Goal: Task Accomplishment & Management: Manage account settings

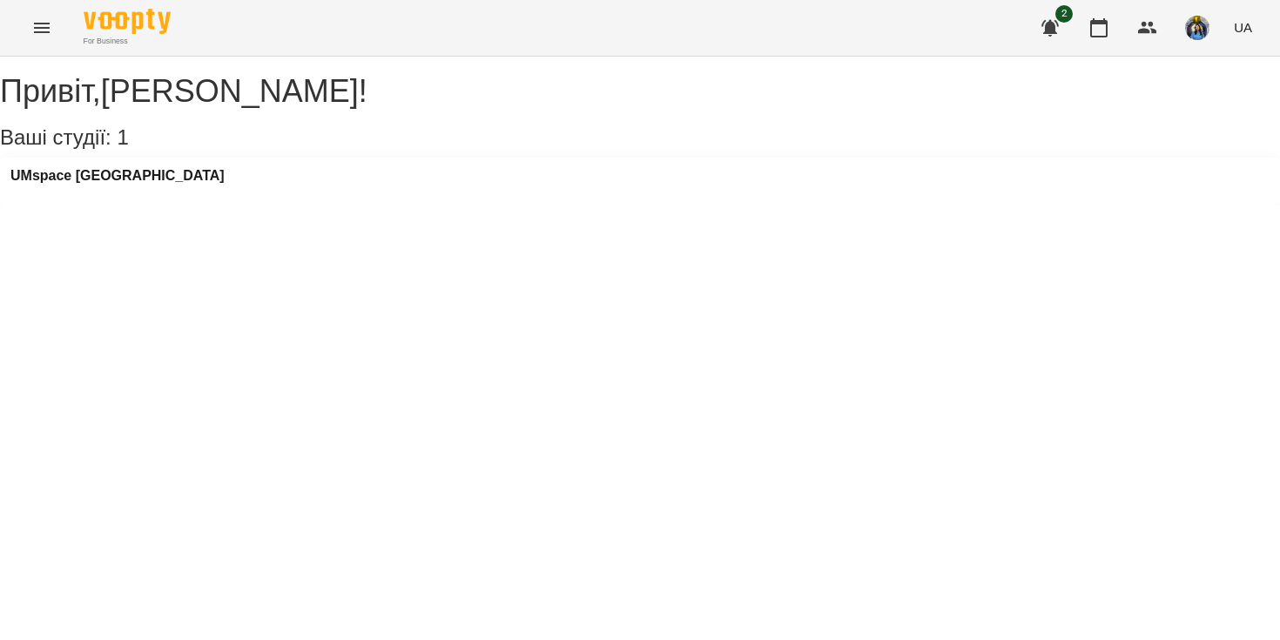
click at [41, 29] on icon "Menu" at bounding box center [41, 27] width 21 height 21
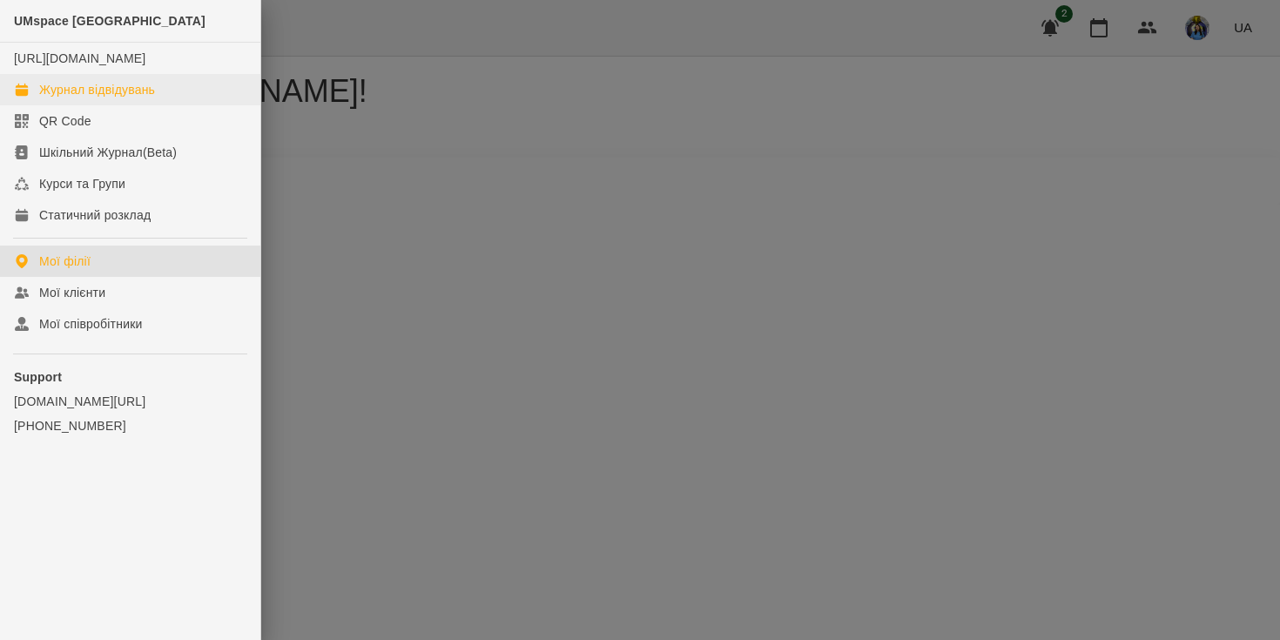
click at [113, 98] on div "Журнал відвідувань" at bounding box center [97, 89] width 116 height 17
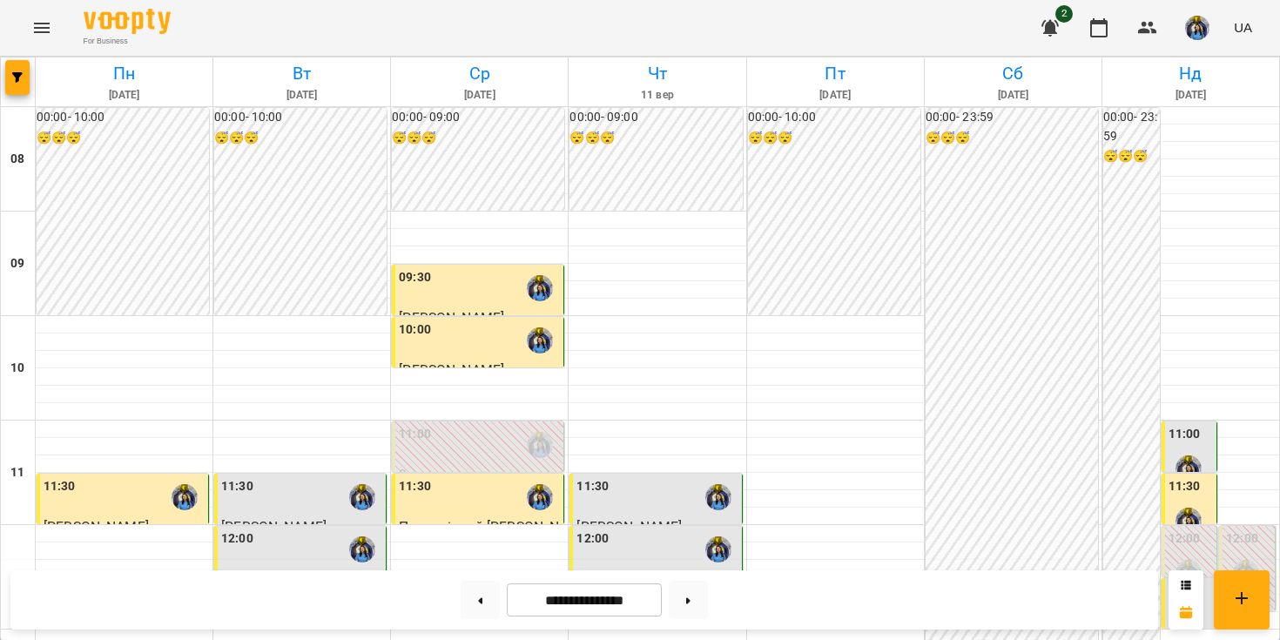
scroll to position [490, 0]
click at [696, 597] on button at bounding box center [688, 600] width 39 height 38
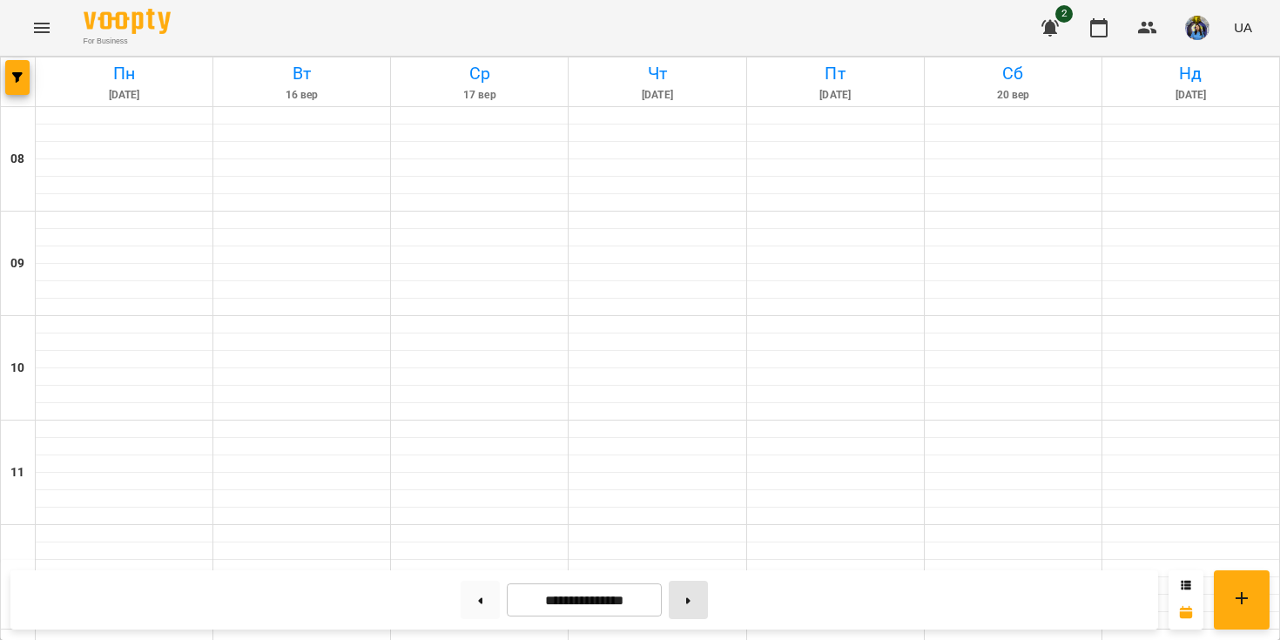
click at [696, 597] on button at bounding box center [688, 600] width 39 height 38
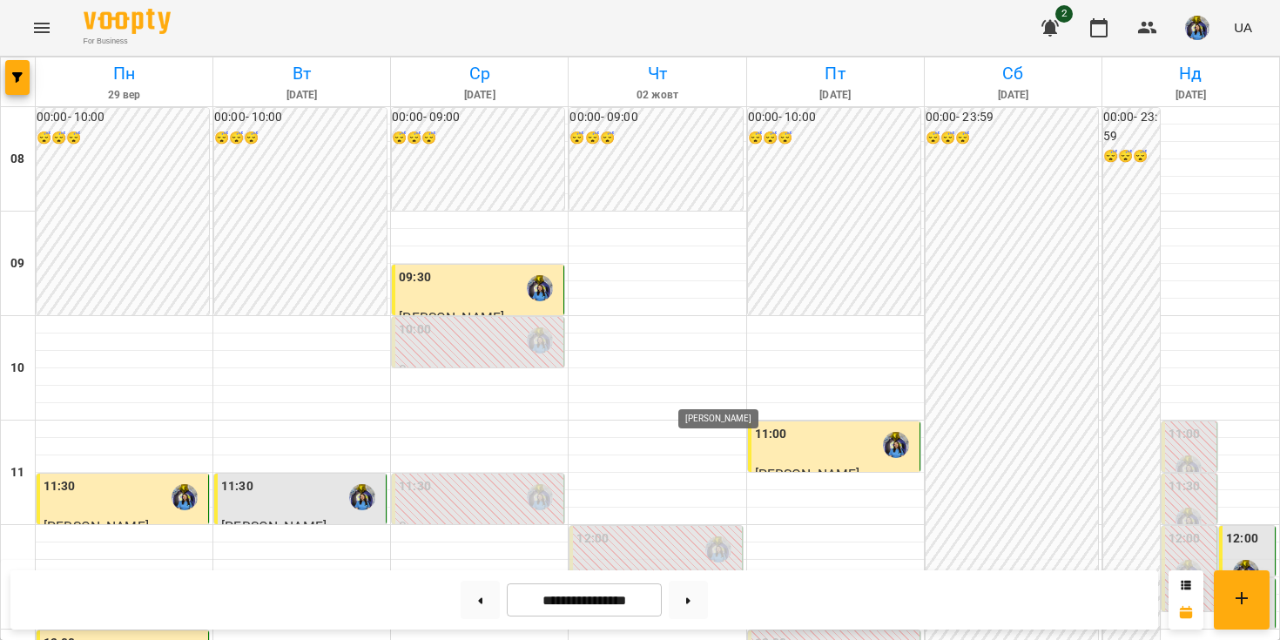
scroll to position [591, 0]
click at [692, 611] on button at bounding box center [688, 600] width 39 height 38
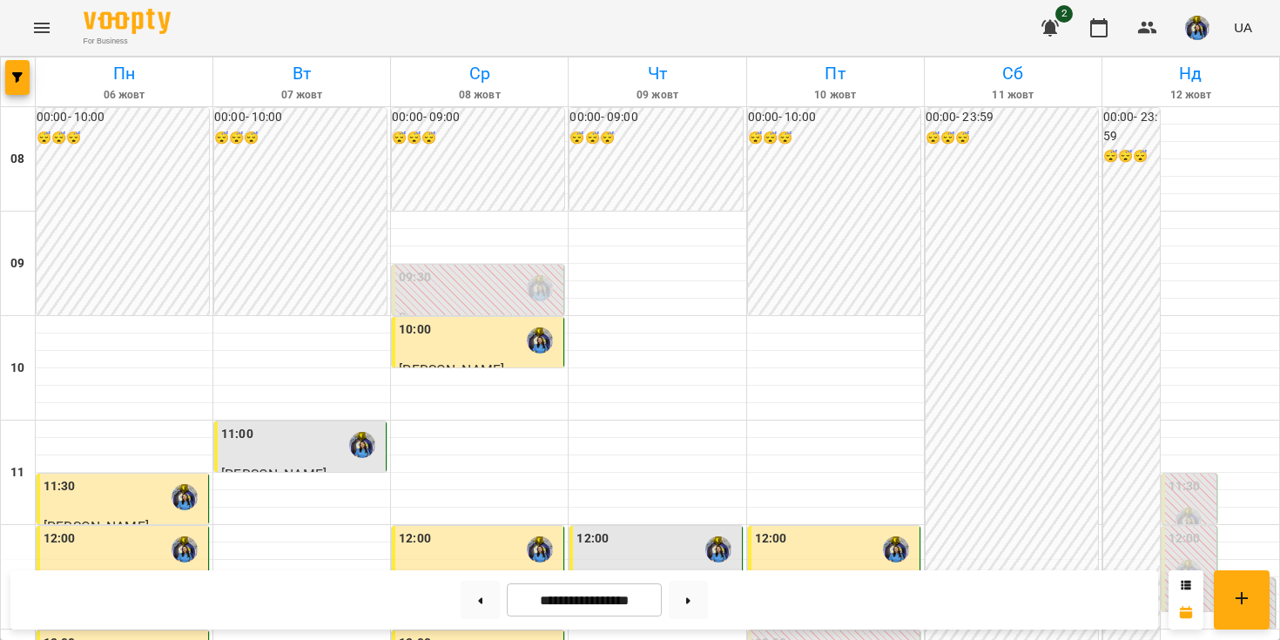
scroll to position [772, 0]
click at [691, 600] on icon at bounding box center [688, 600] width 4 height 6
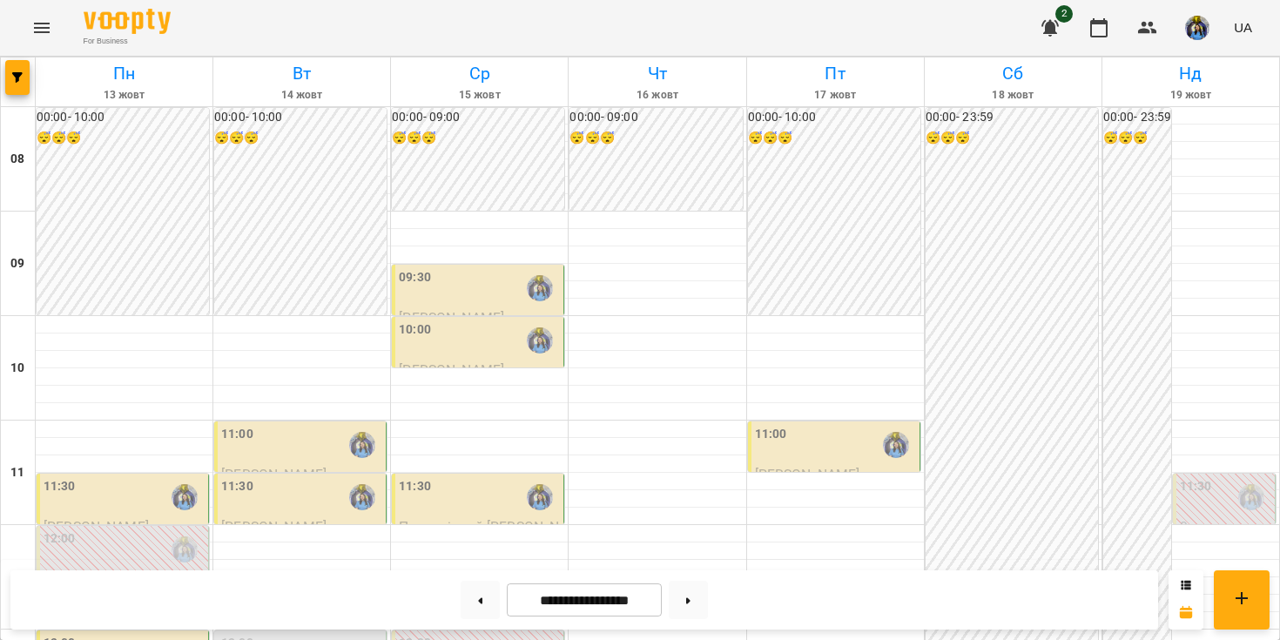
scroll to position [634, 0]
click at [471, 597] on button at bounding box center [480, 600] width 39 height 38
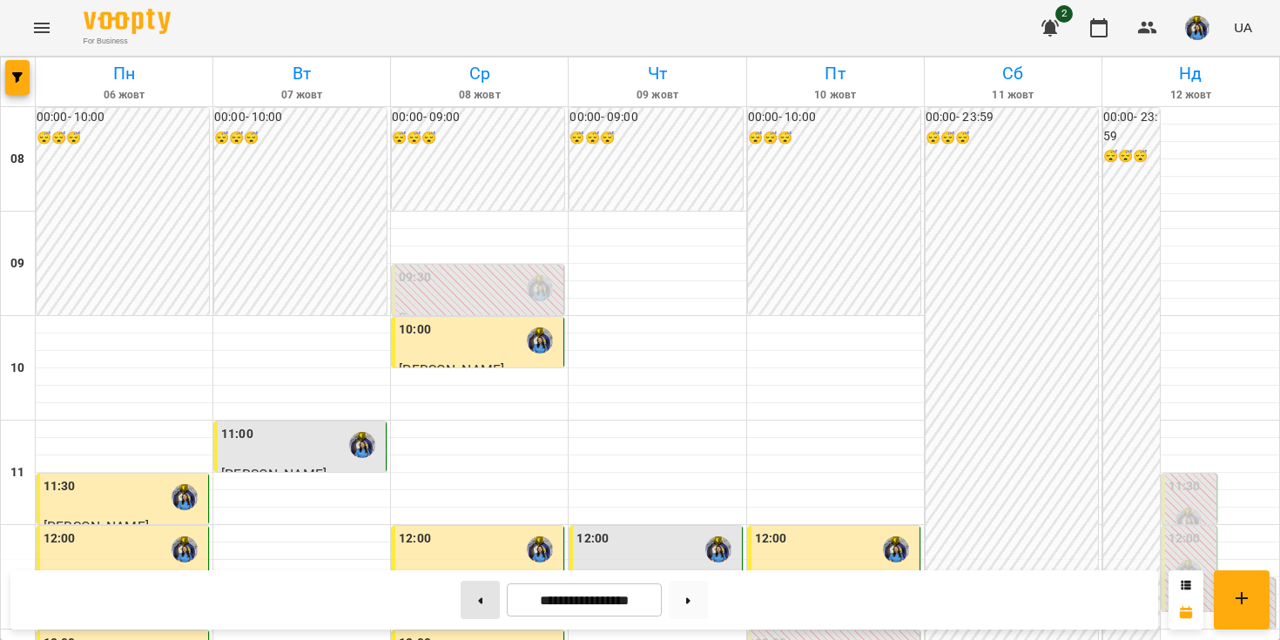
click at [482, 604] on button at bounding box center [480, 600] width 39 height 38
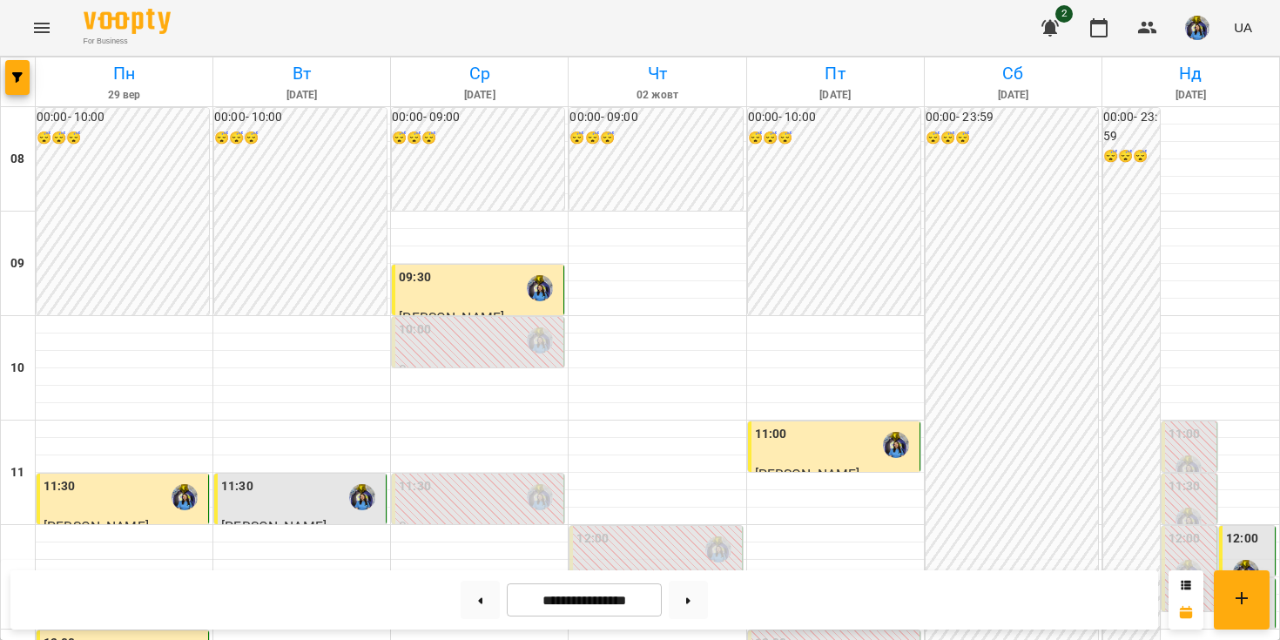
scroll to position [665, 0]
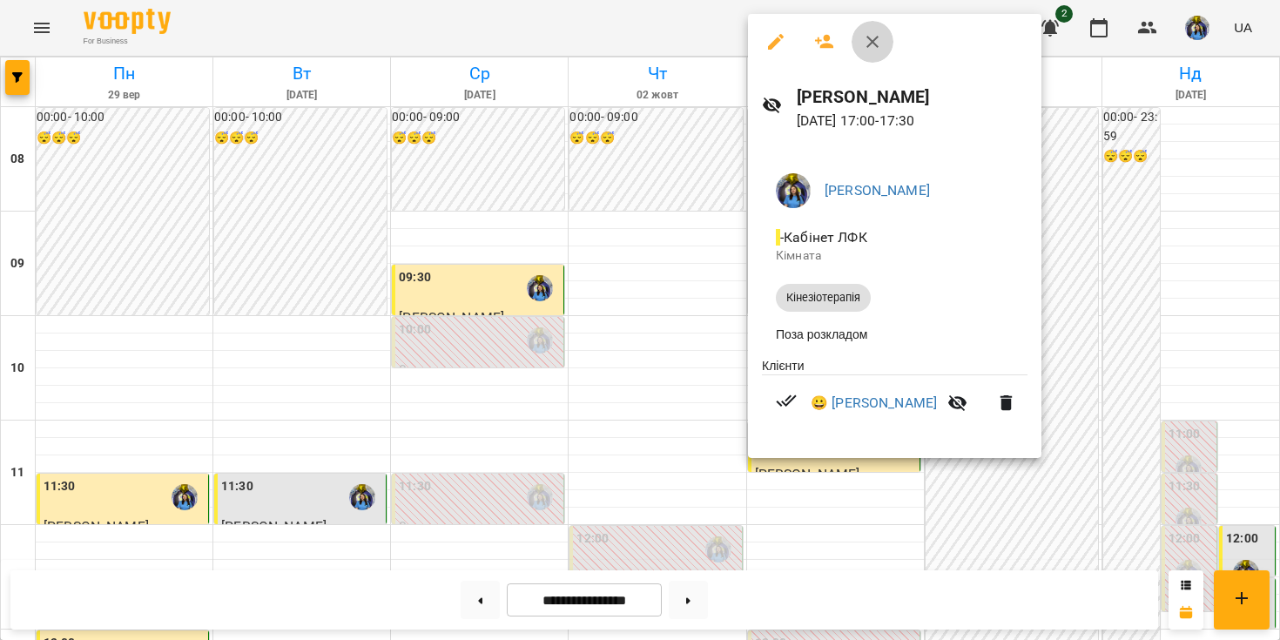
click at [873, 41] on icon "button" at bounding box center [873, 42] width 12 height 12
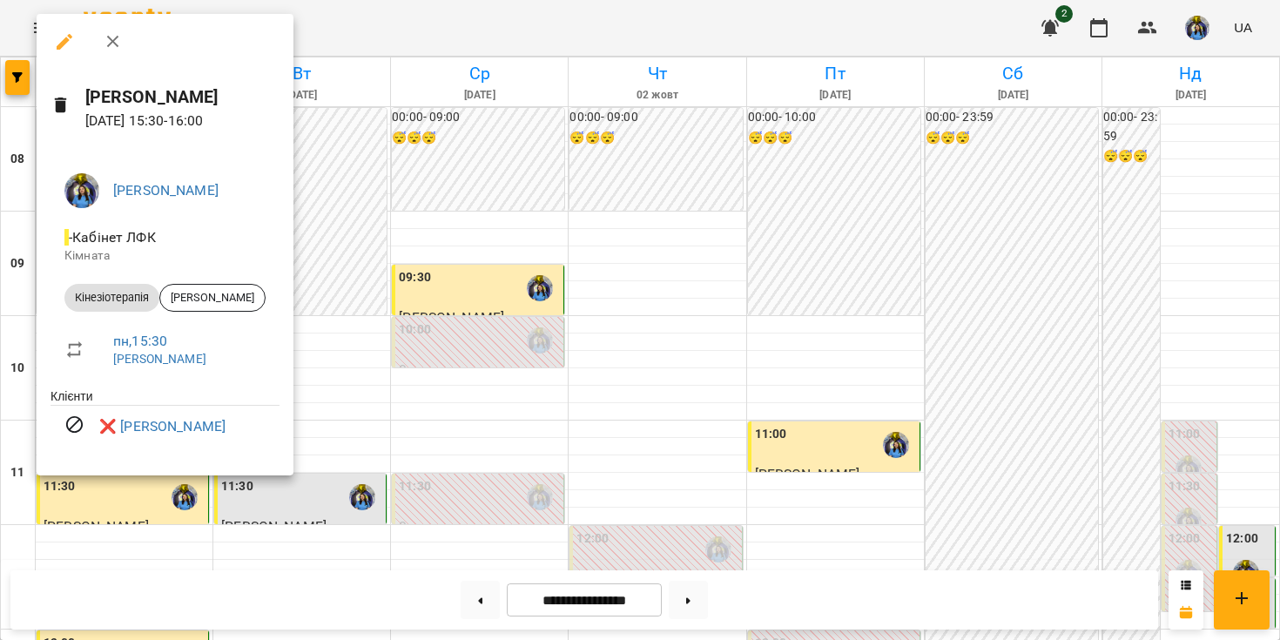
click at [344, 308] on div at bounding box center [640, 320] width 1280 height 640
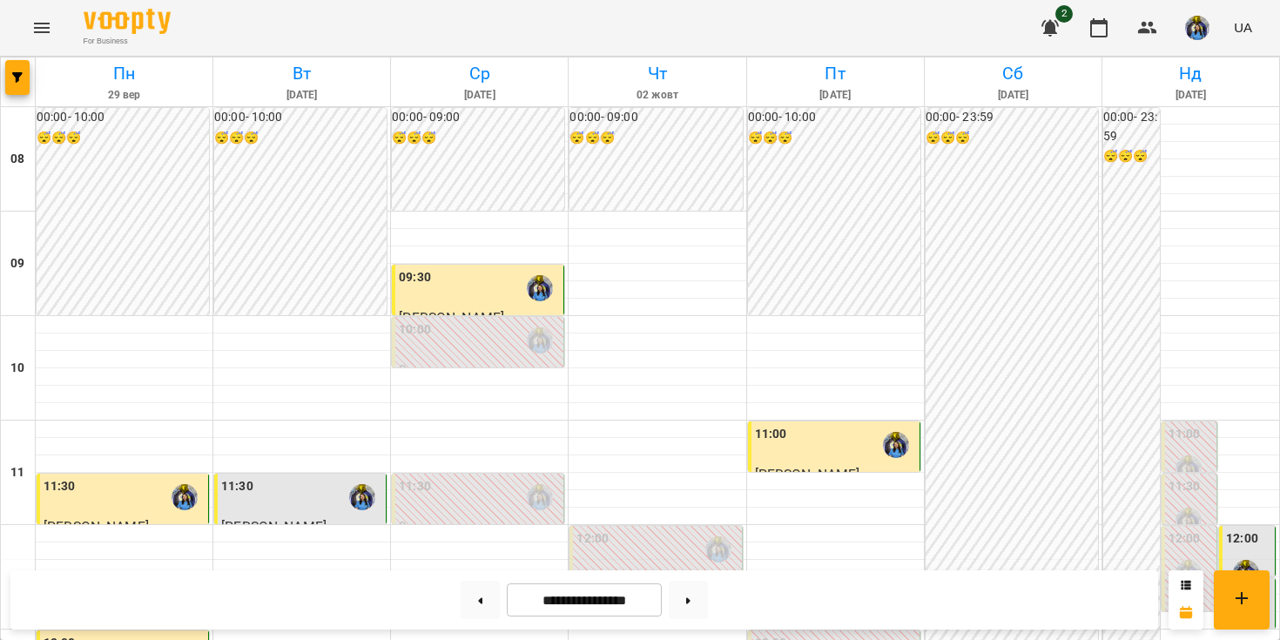
click at [715, 608] on div at bounding box center [688, 600] width 53 height 38
click at [679, 610] on button at bounding box center [688, 600] width 39 height 38
type input "**********"
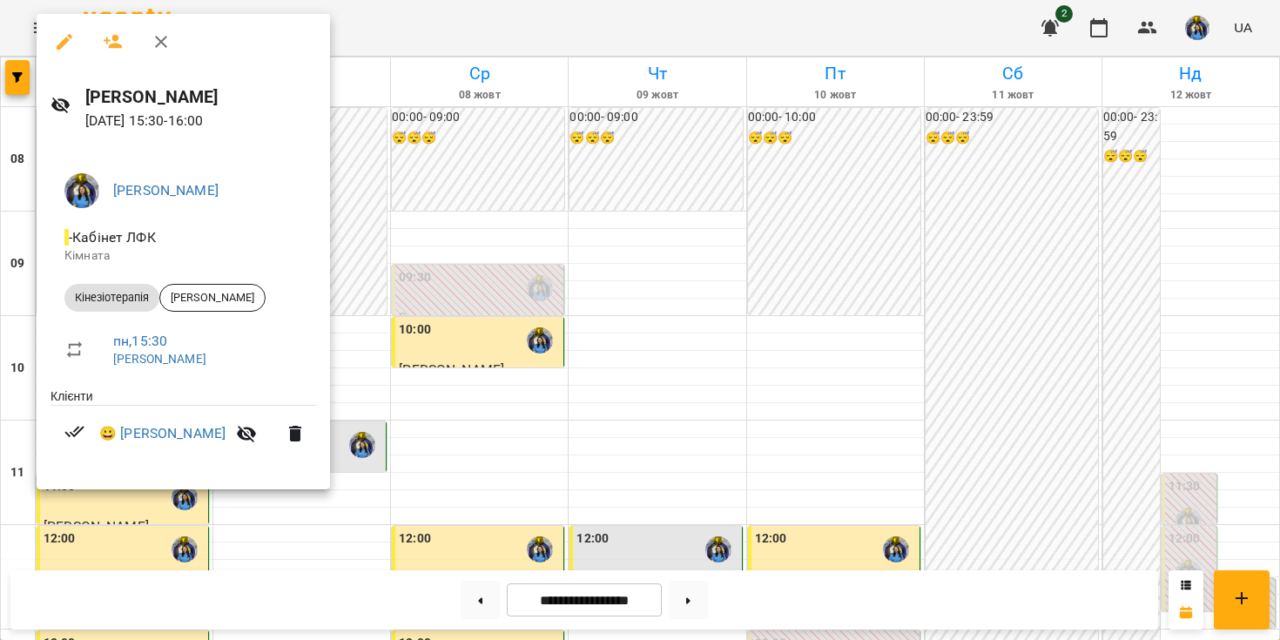
click at [374, 170] on div at bounding box center [640, 320] width 1280 height 640
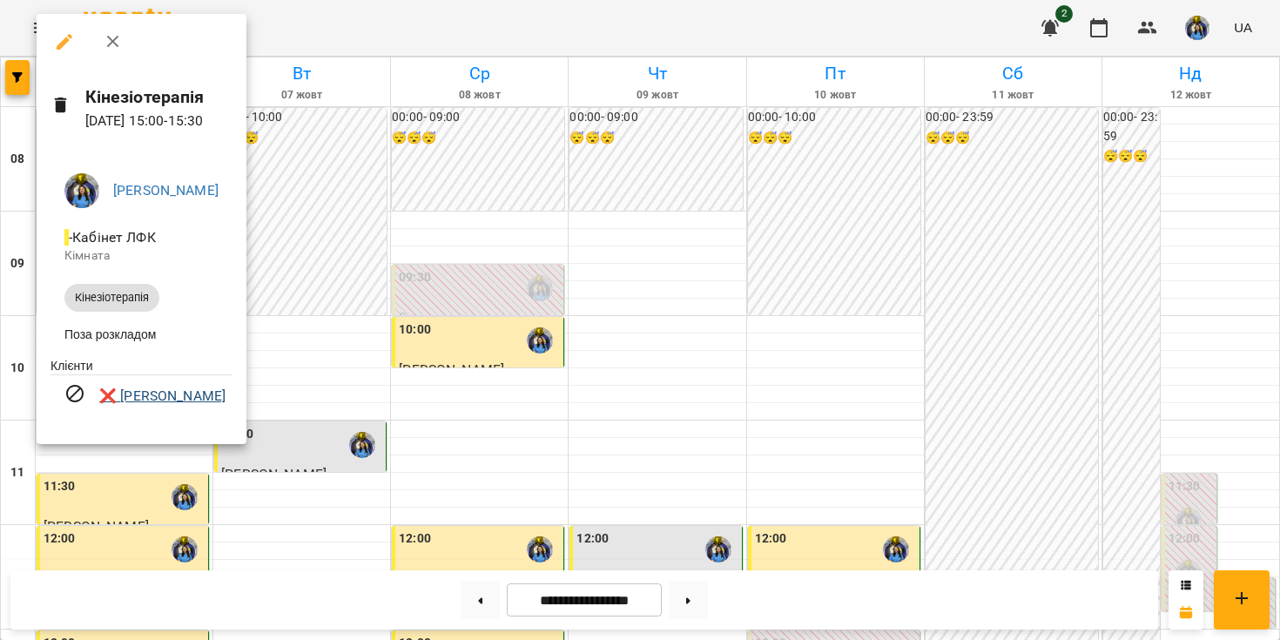
click at [144, 395] on link "❌ [PERSON_NAME]" at bounding box center [162, 396] width 126 height 21
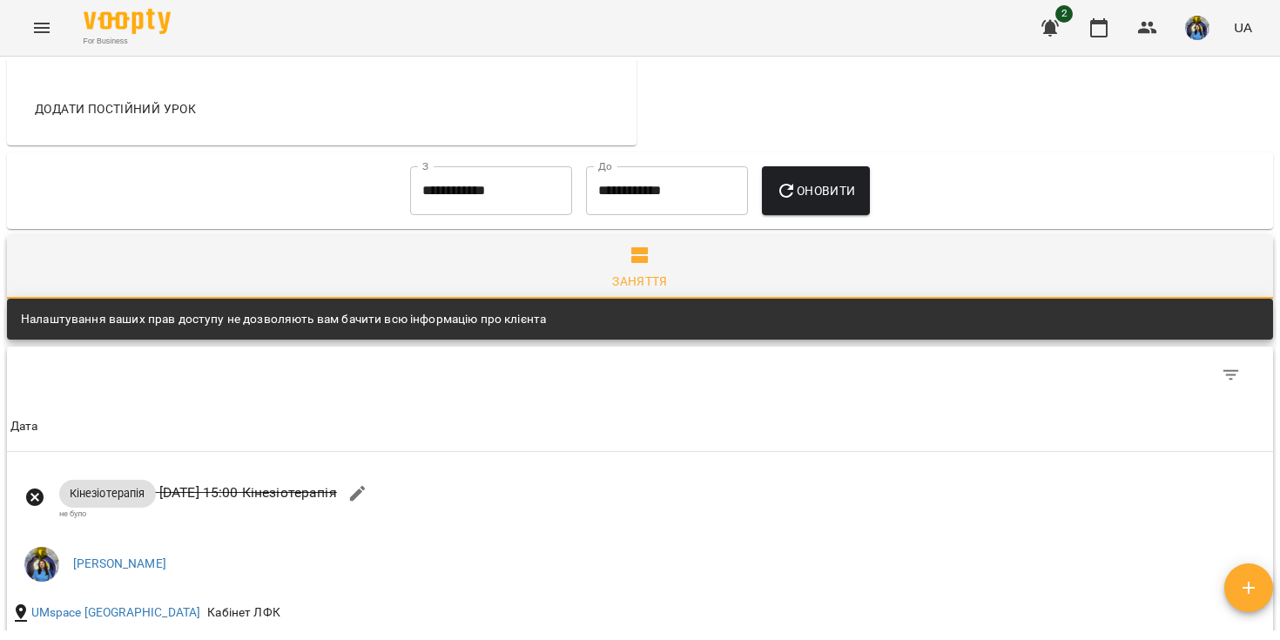
scroll to position [677, 0]
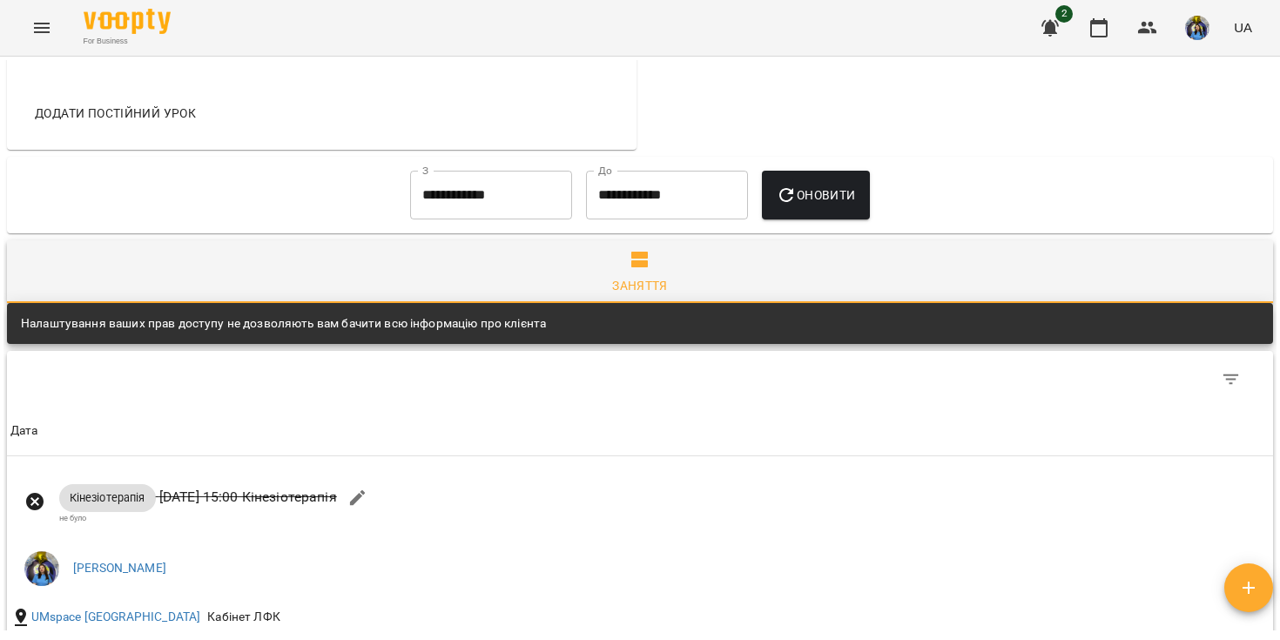
click at [493, 202] on input "**********" at bounding box center [491, 195] width 162 height 49
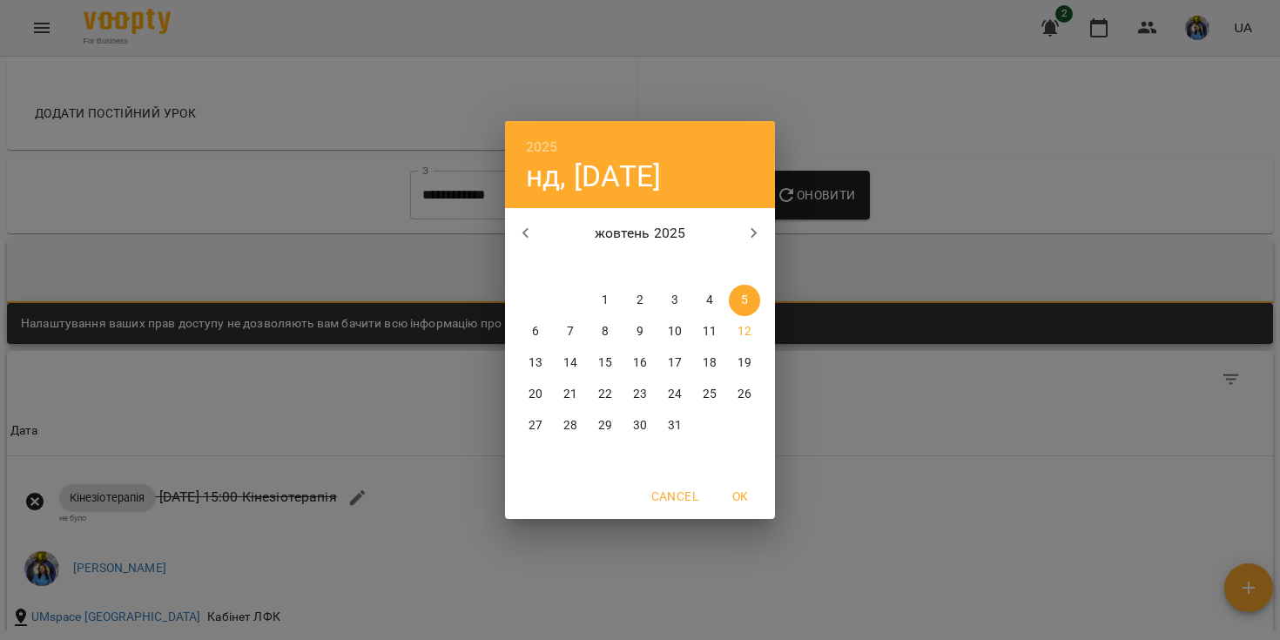
click at [604, 300] on p "1" at bounding box center [605, 300] width 7 height 17
type input "**********"
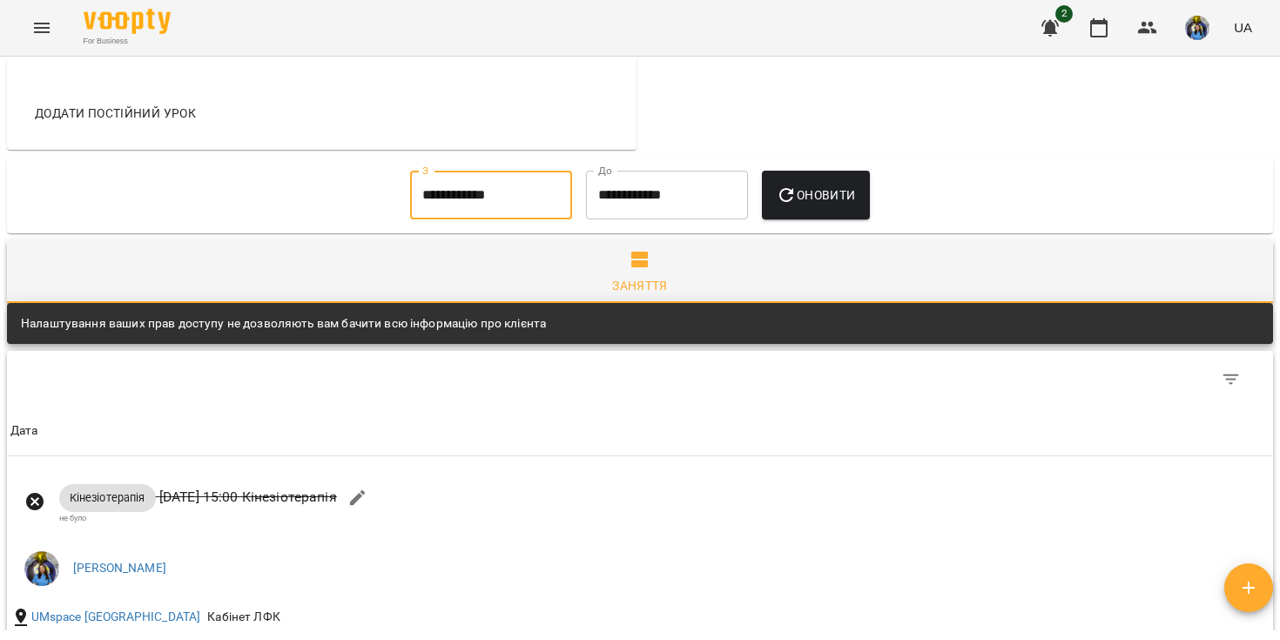
click at [840, 205] on button "Оновити" at bounding box center [815, 195] width 107 height 49
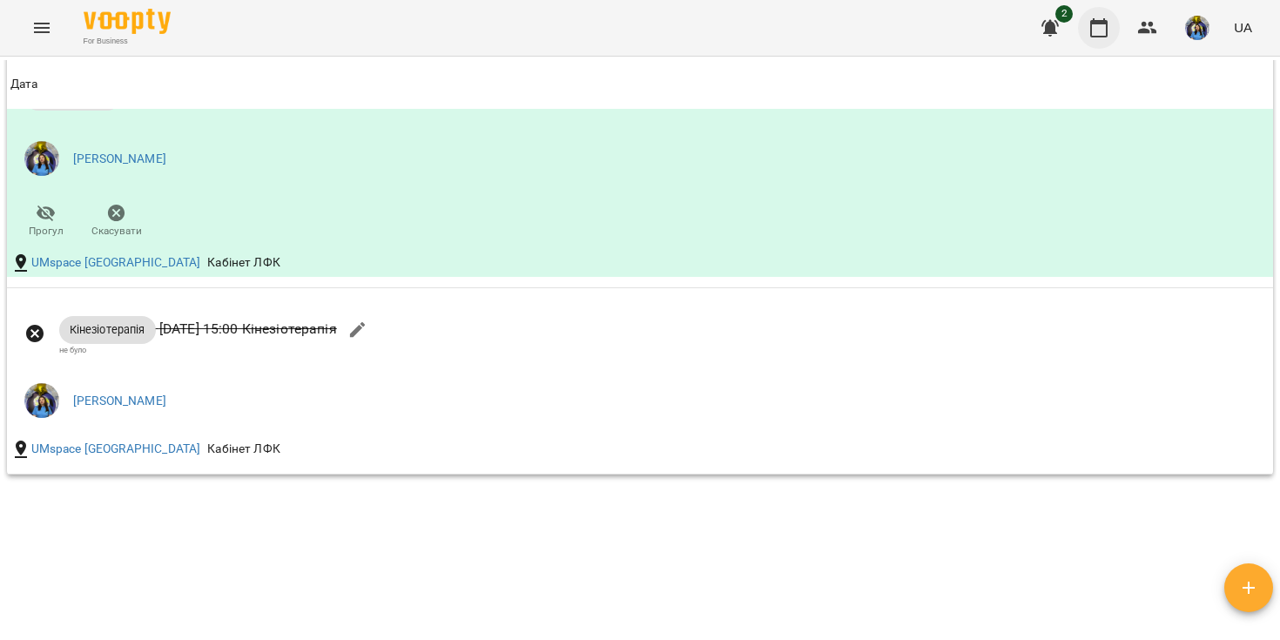
scroll to position [524, 0]
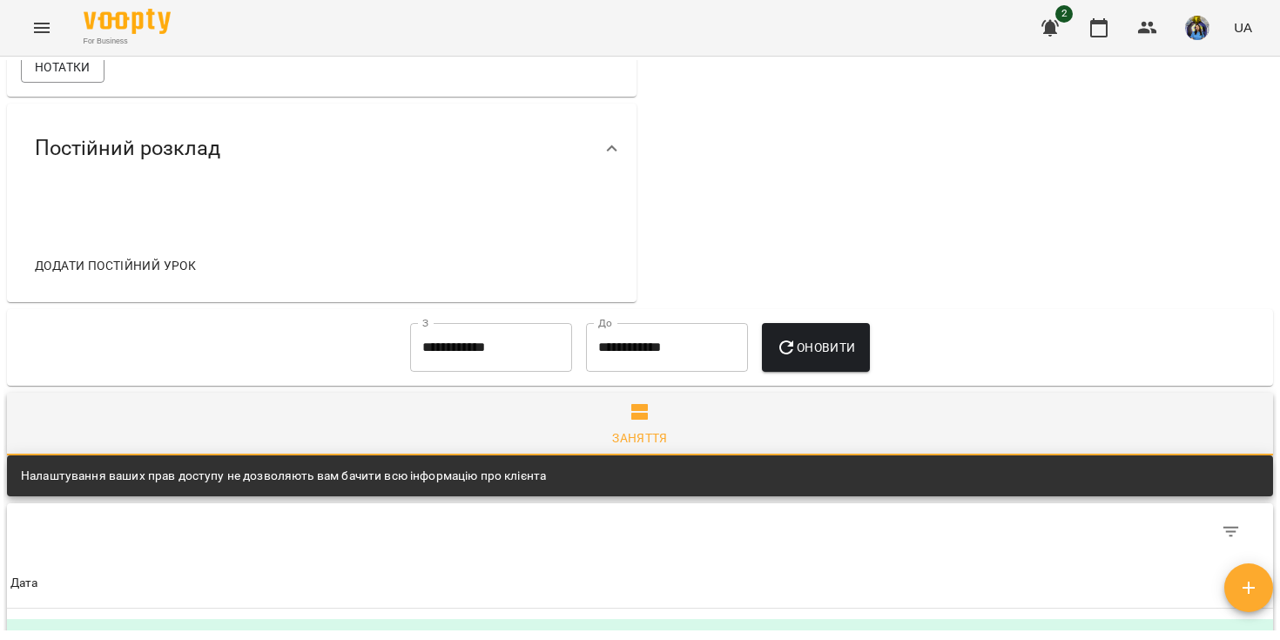
click at [108, 17] on img at bounding box center [127, 21] width 87 height 25
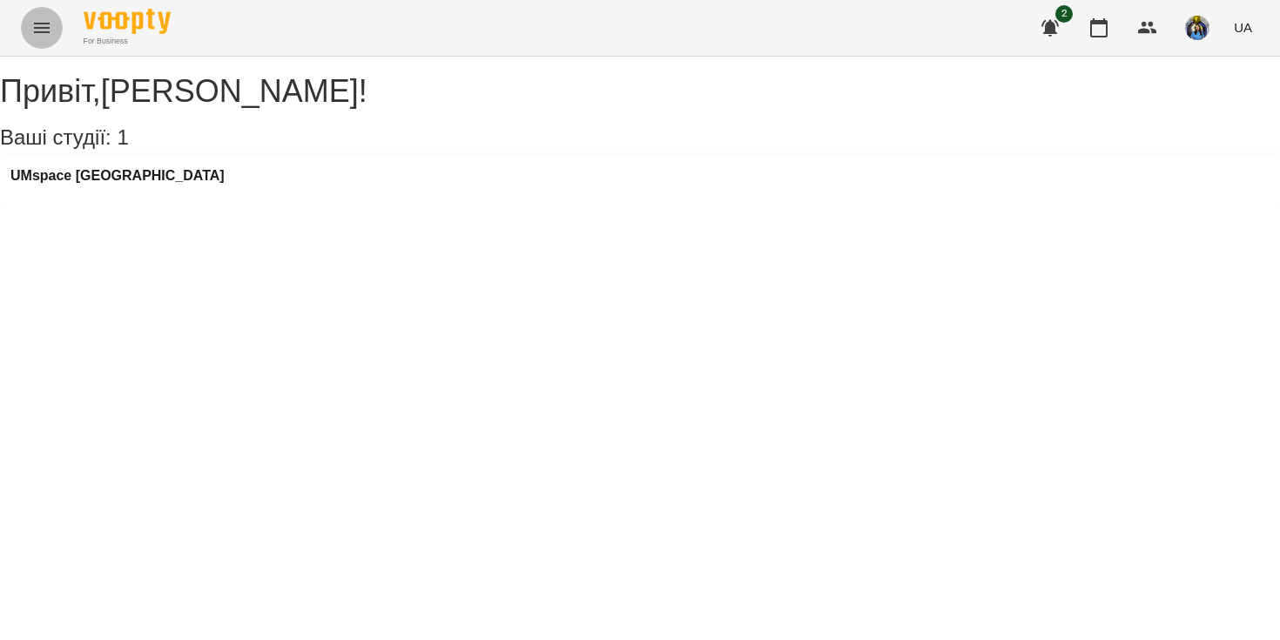
click at [30, 35] on button "Menu" at bounding box center [42, 28] width 42 height 42
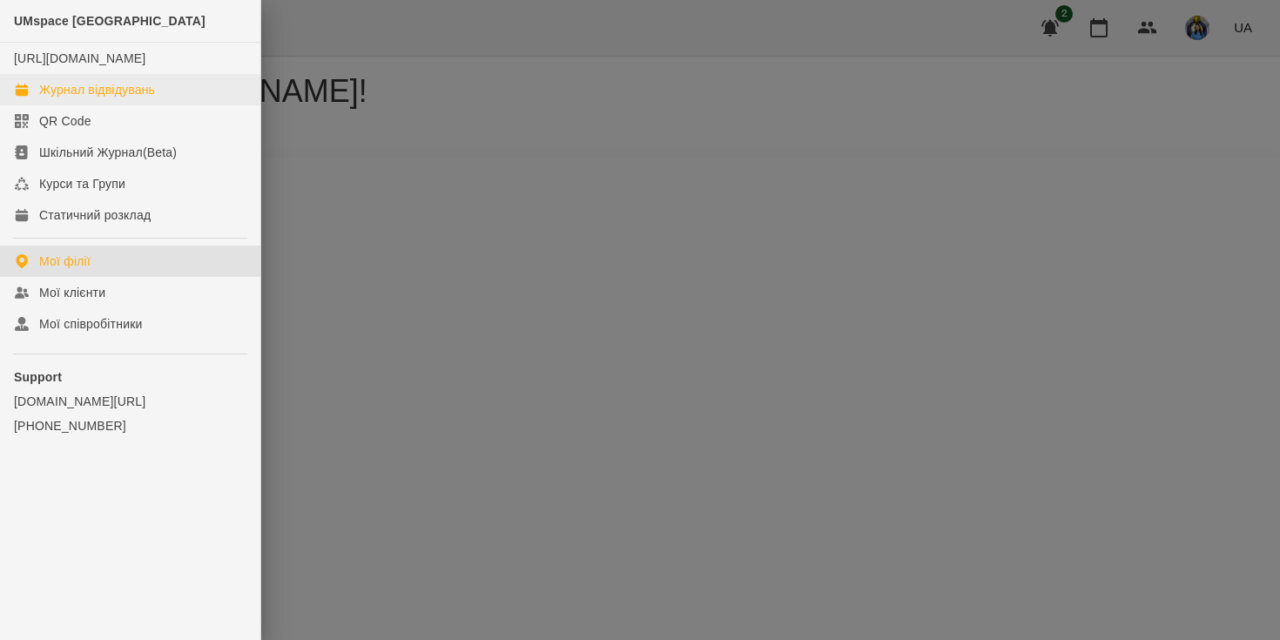
click at [78, 92] on link "Журнал відвідувань" at bounding box center [130, 89] width 260 height 31
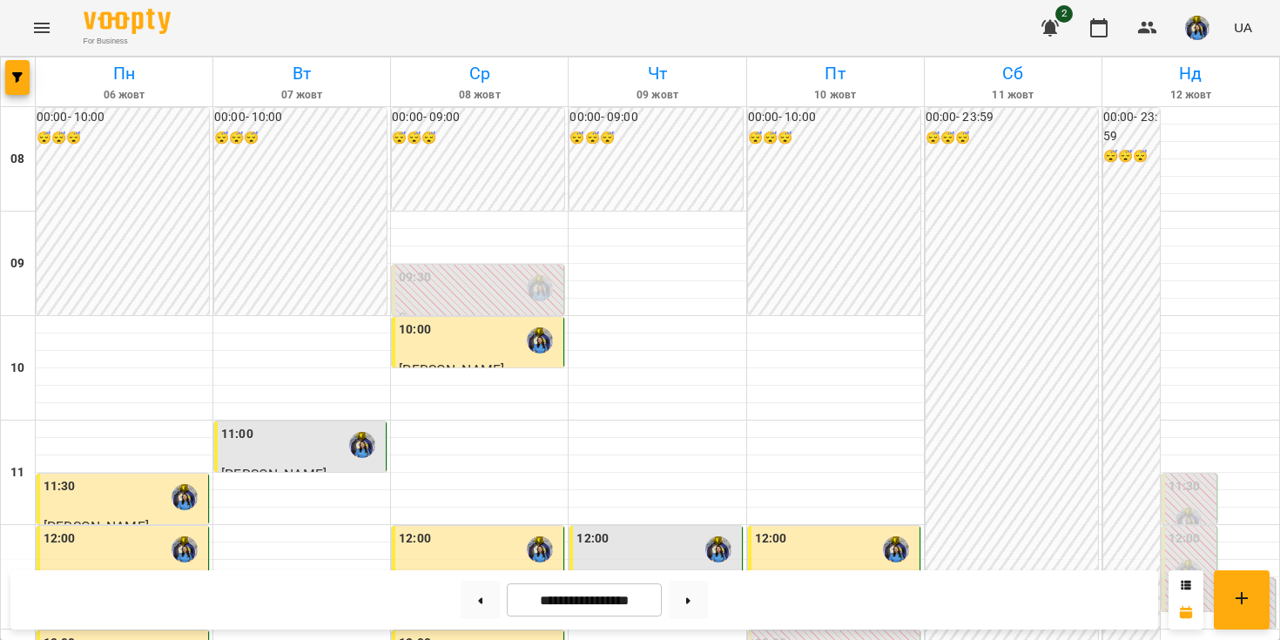
click at [319, 445] on div "11:00" at bounding box center [301, 445] width 161 height 40
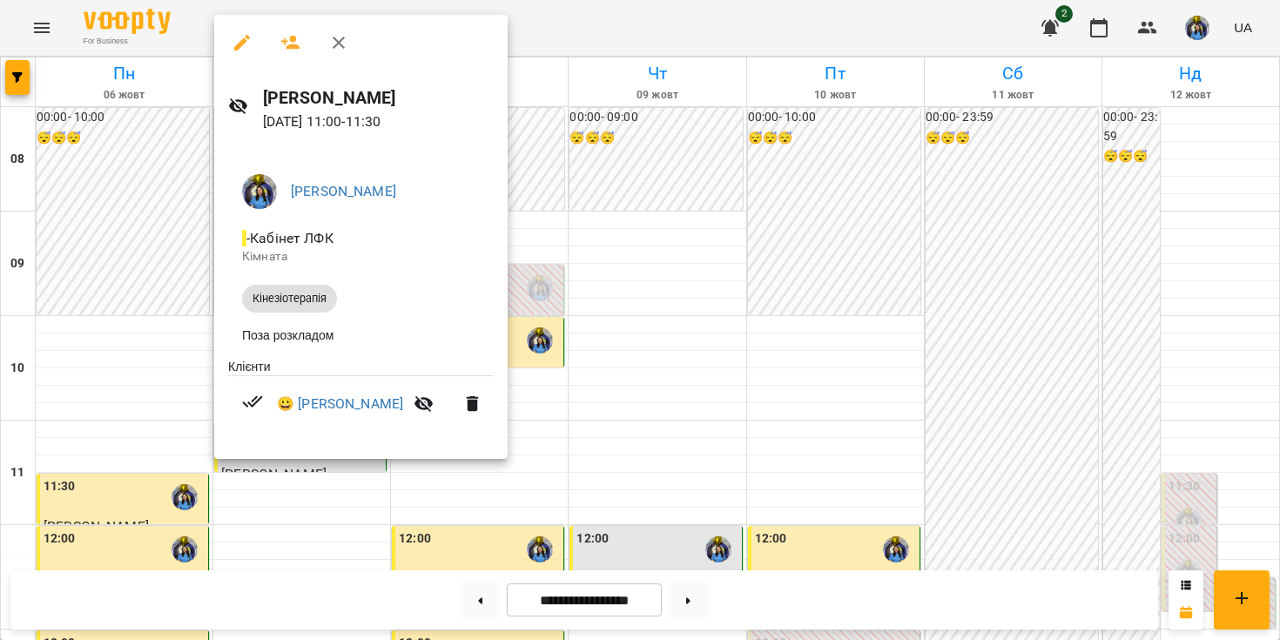
click at [646, 390] on div at bounding box center [640, 320] width 1280 height 640
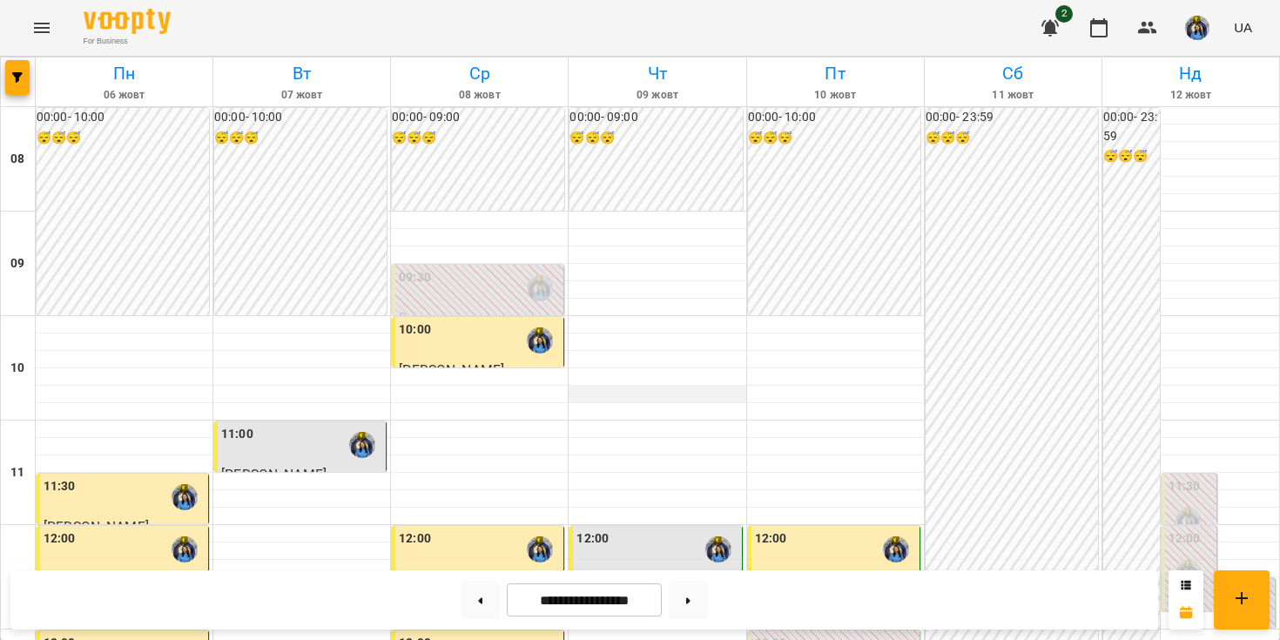
scroll to position [137, 0]
click at [647, 526] on div "12:00 [PERSON_NAME]" at bounding box center [656, 566] width 172 height 81
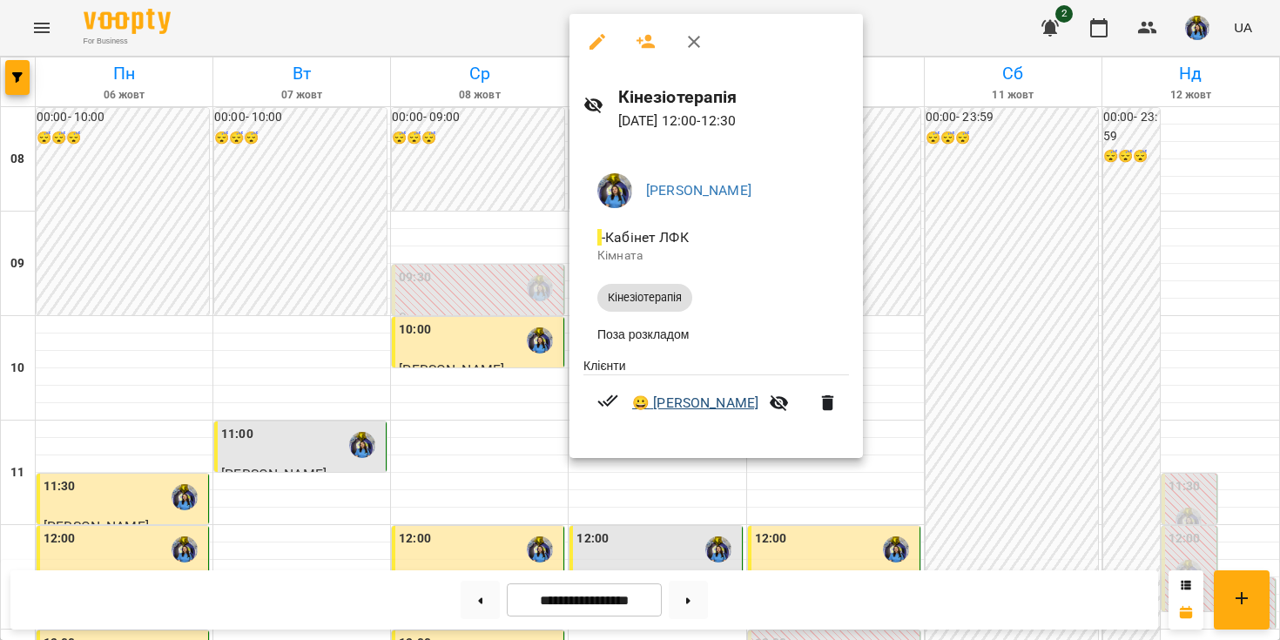
click at [691, 401] on link "😀 [PERSON_NAME]" at bounding box center [695, 403] width 126 height 21
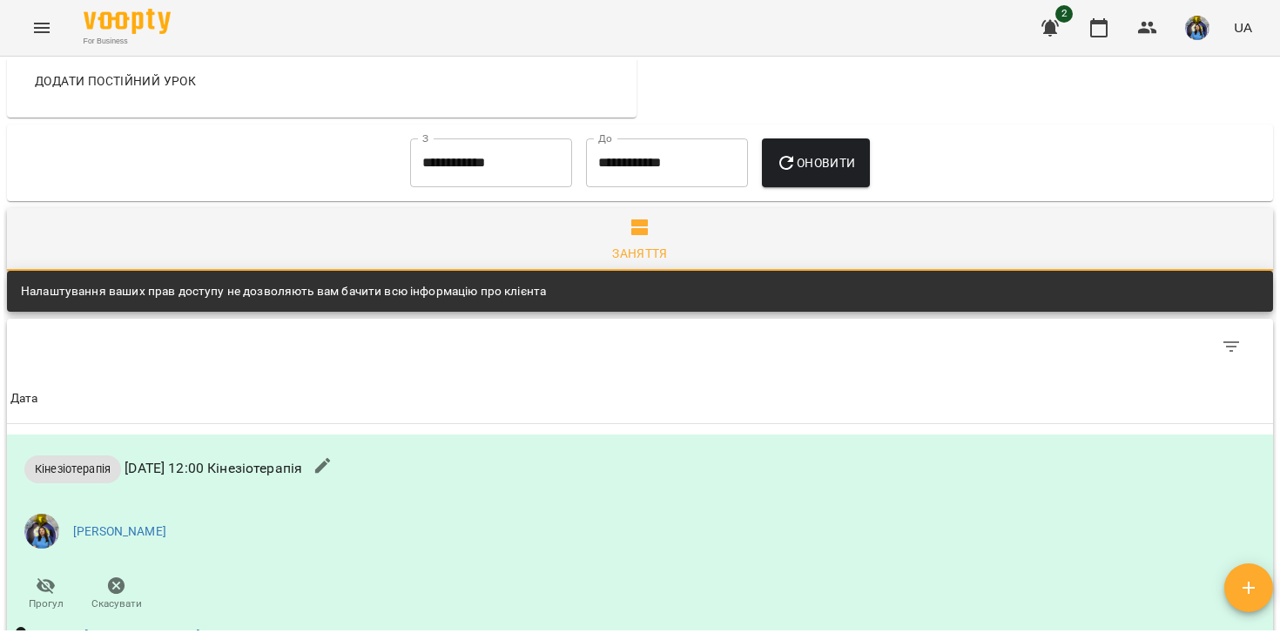
scroll to position [1068, 0]
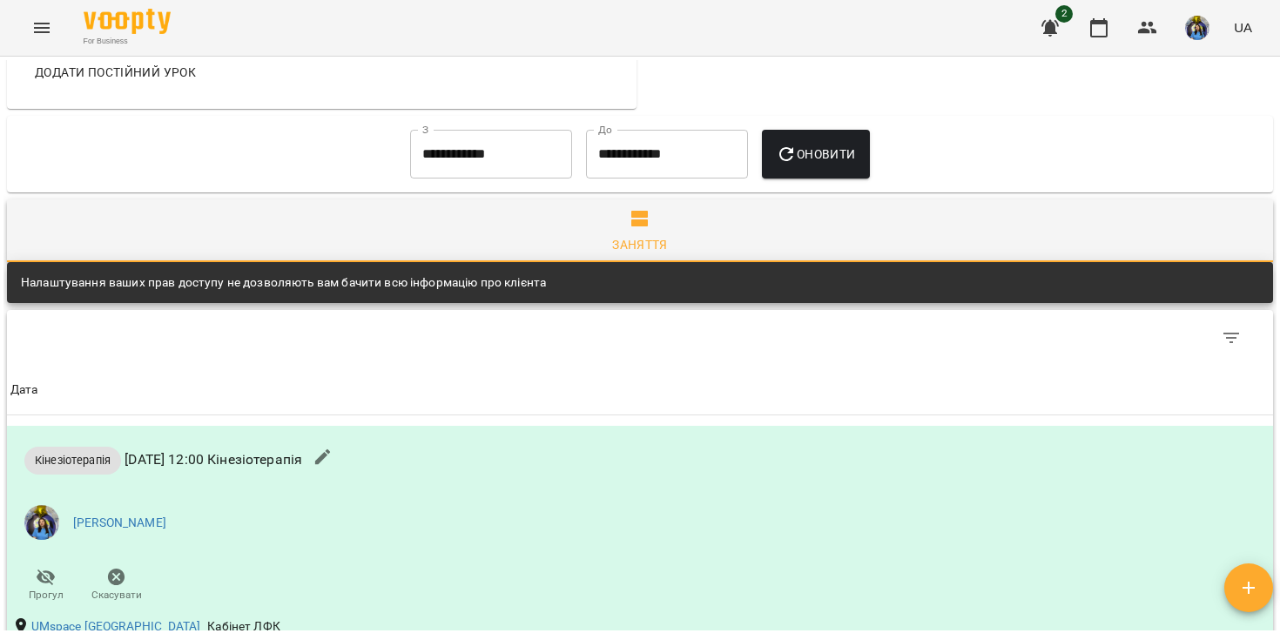
click at [511, 149] on input "**********" at bounding box center [491, 154] width 162 height 49
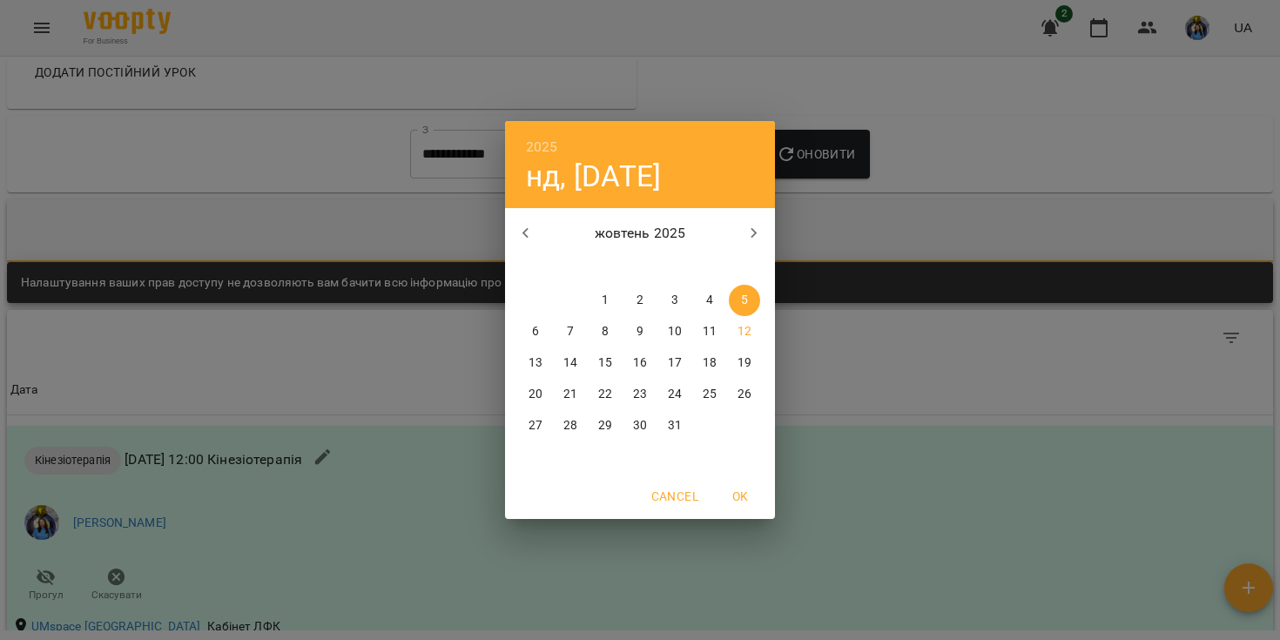
click at [942, 191] on div "2025 нд, жовт [DATE] вт ср чт пт сб нд 29 30 1 2 3 4 5 6 7 8 9 10 11 12 13 14 1…" at bounding box center [640, 320] width 1280 height 640
